Goal: Task Accomplishment & Management: Complete application form

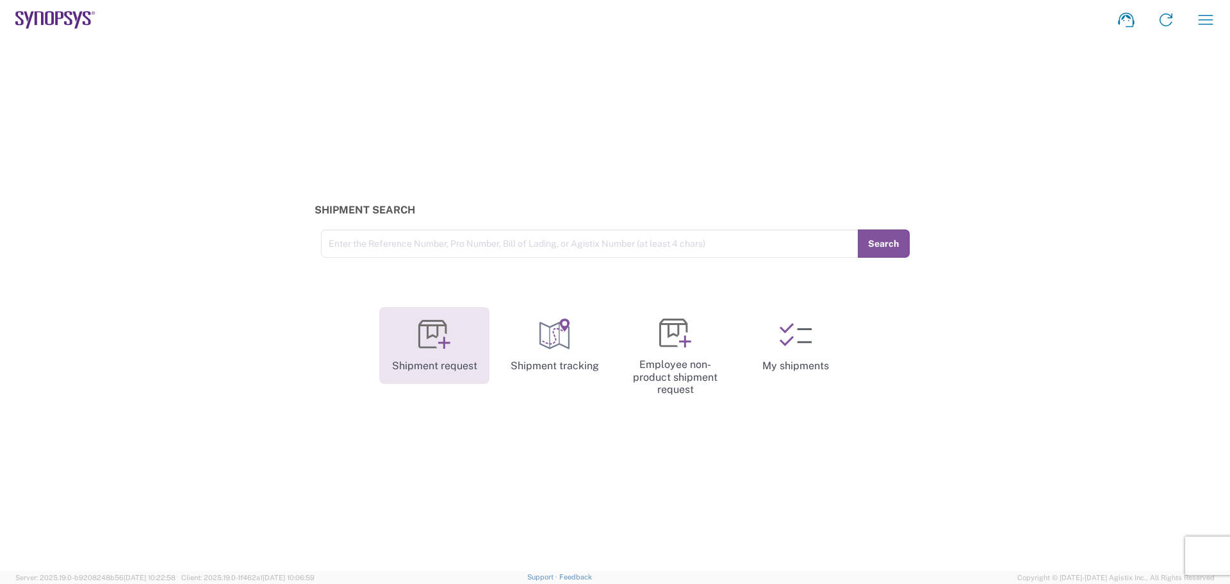
click at [429, 327] on icon at bounding box center [432, 334] width 28 height 28
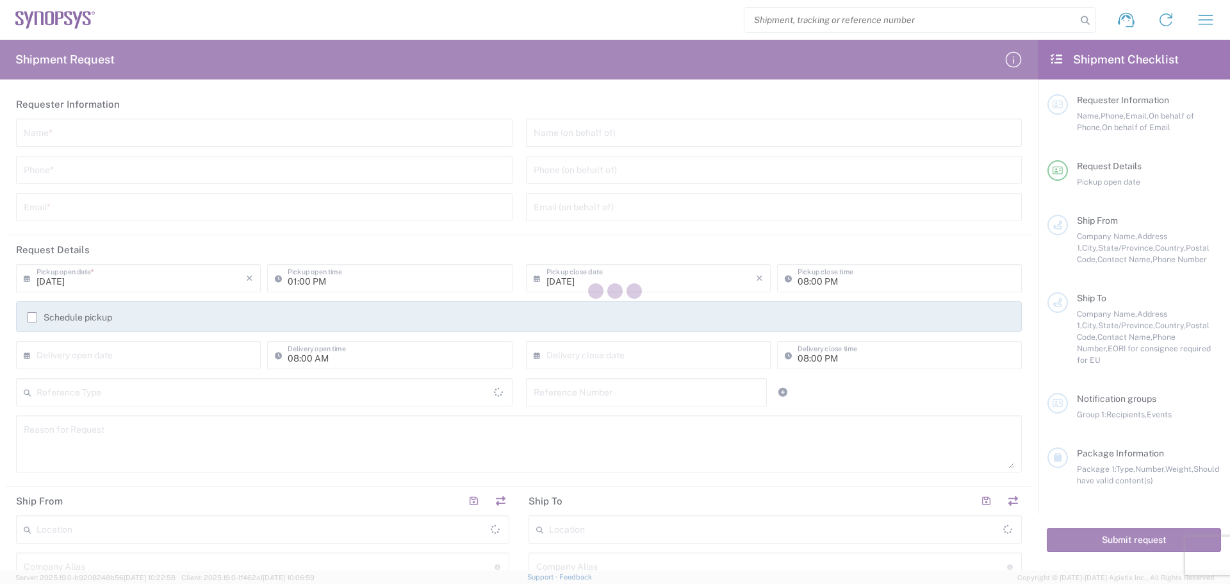
type input "[GEOGRAPHIC_DATA]"
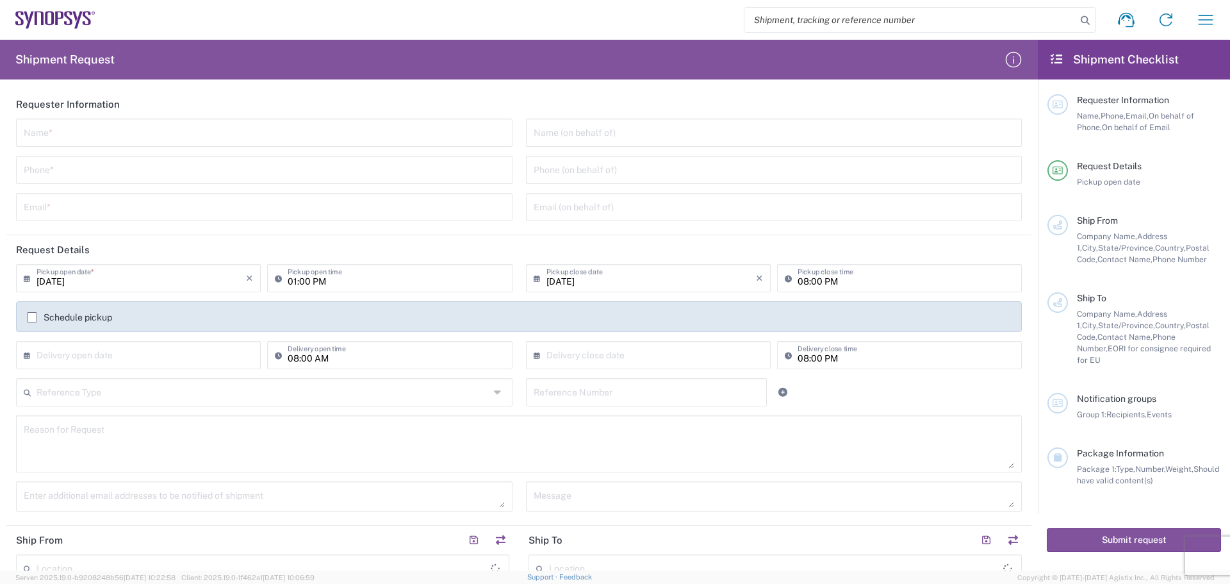
drag, startPoint x: 227, startPoint y: 137, endPoint x: 229, endPoint y: 120, distance: 17.5
click at [227, 137] on input "text" at bounding box center [264, 131] width 481 height 22
type input "a"
type input "[PERSON_NAME]"
type input "9522298200"
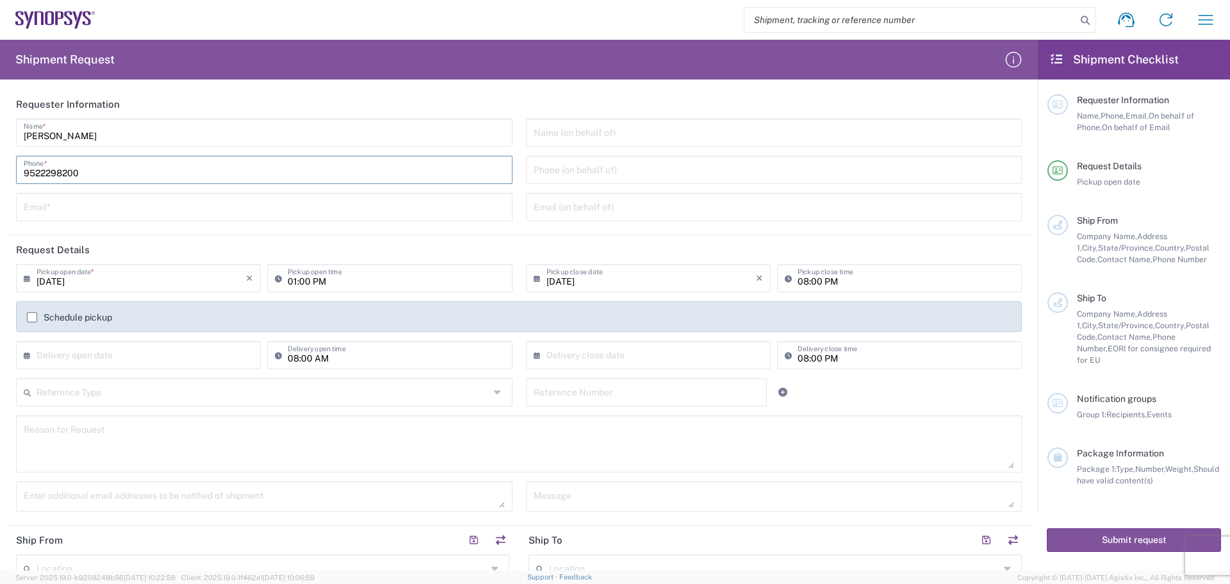
click at [158, 211] on input "text" at bounding box center [264, 206] width 481 height 22
type input "[PERSON_NAME][EMAIL_ADDRESS][PERSON_NAME][DOMAIN_NAME]"
click at [562, 131] on input "text" at bounding box center [774, 131] width 481 height 22
